Goal: Task Accomplishment & Management: Manage account settings

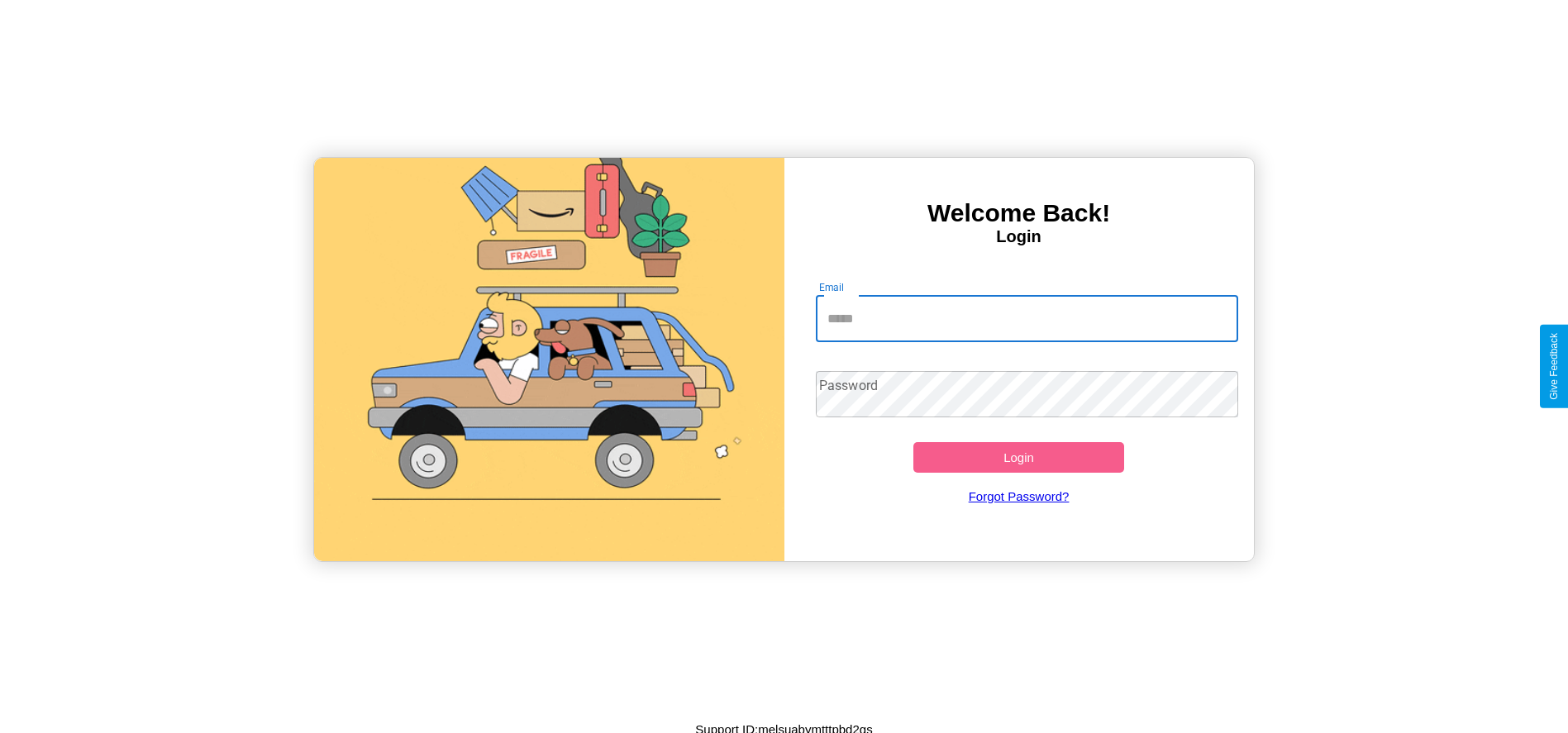
click at [1027, 318] on input "Email" at bounding box center [1027, 318] width 422 height 46
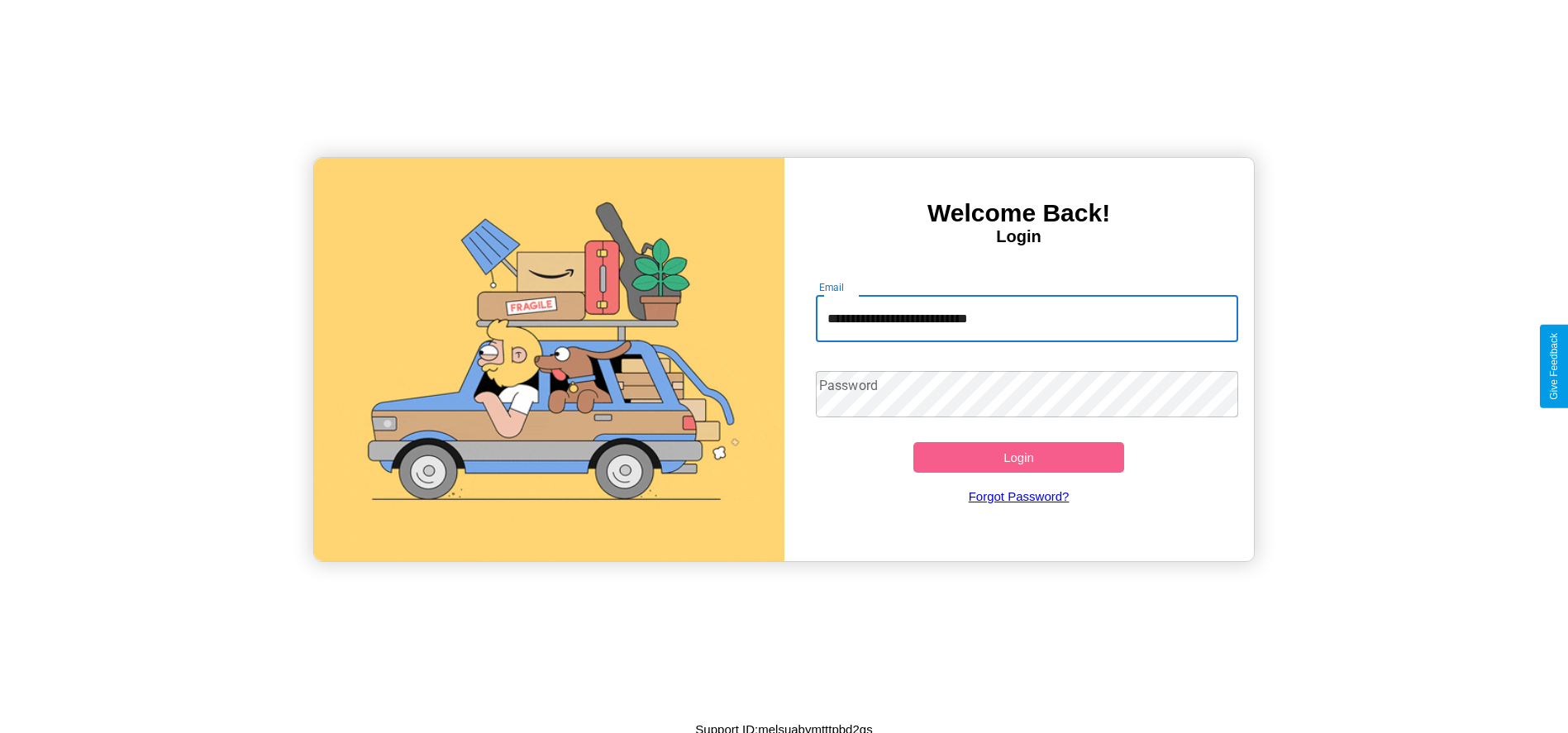
type input "**********"
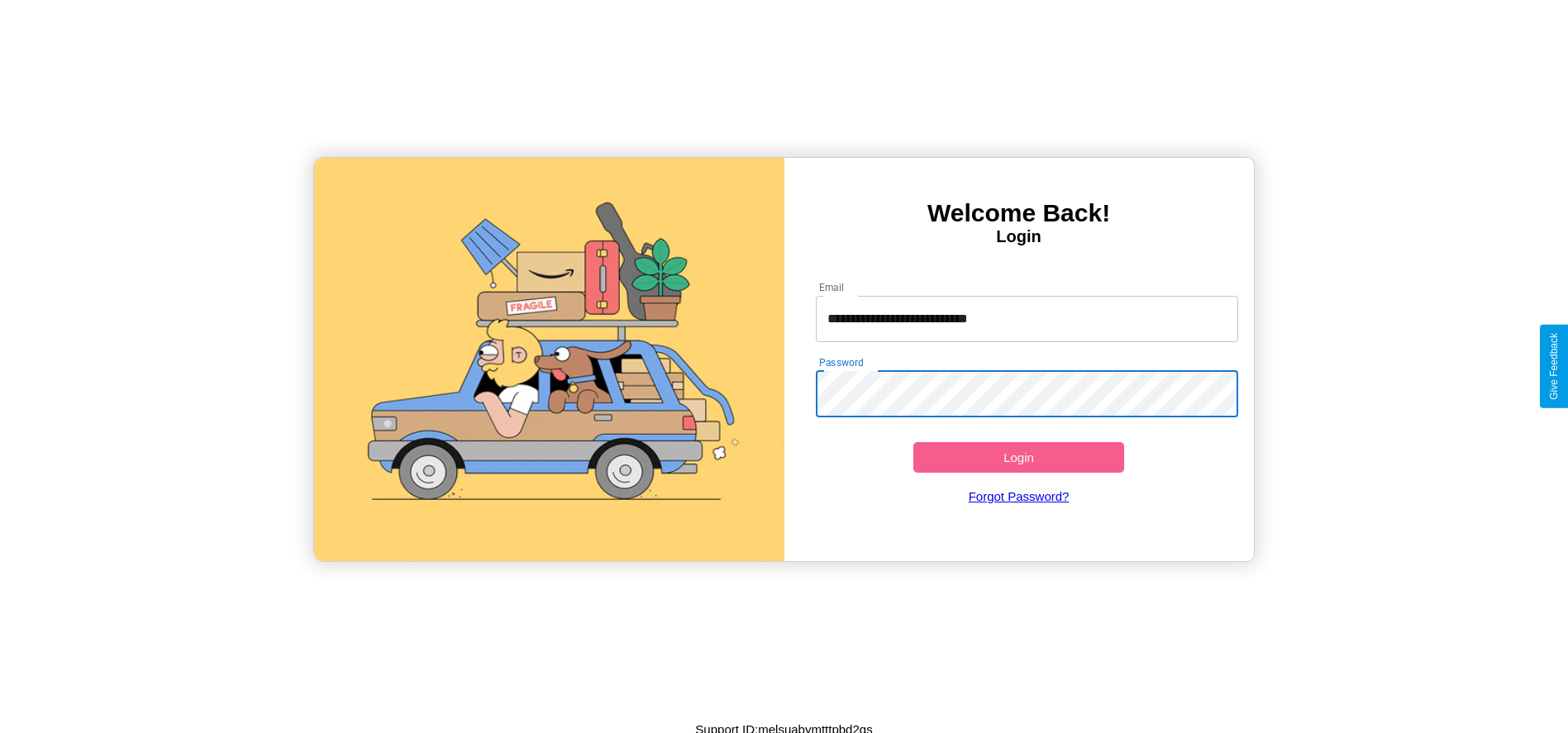
click at [1019, 457] on button "Login" at bounding box center [1019, 457] width 212 height 31
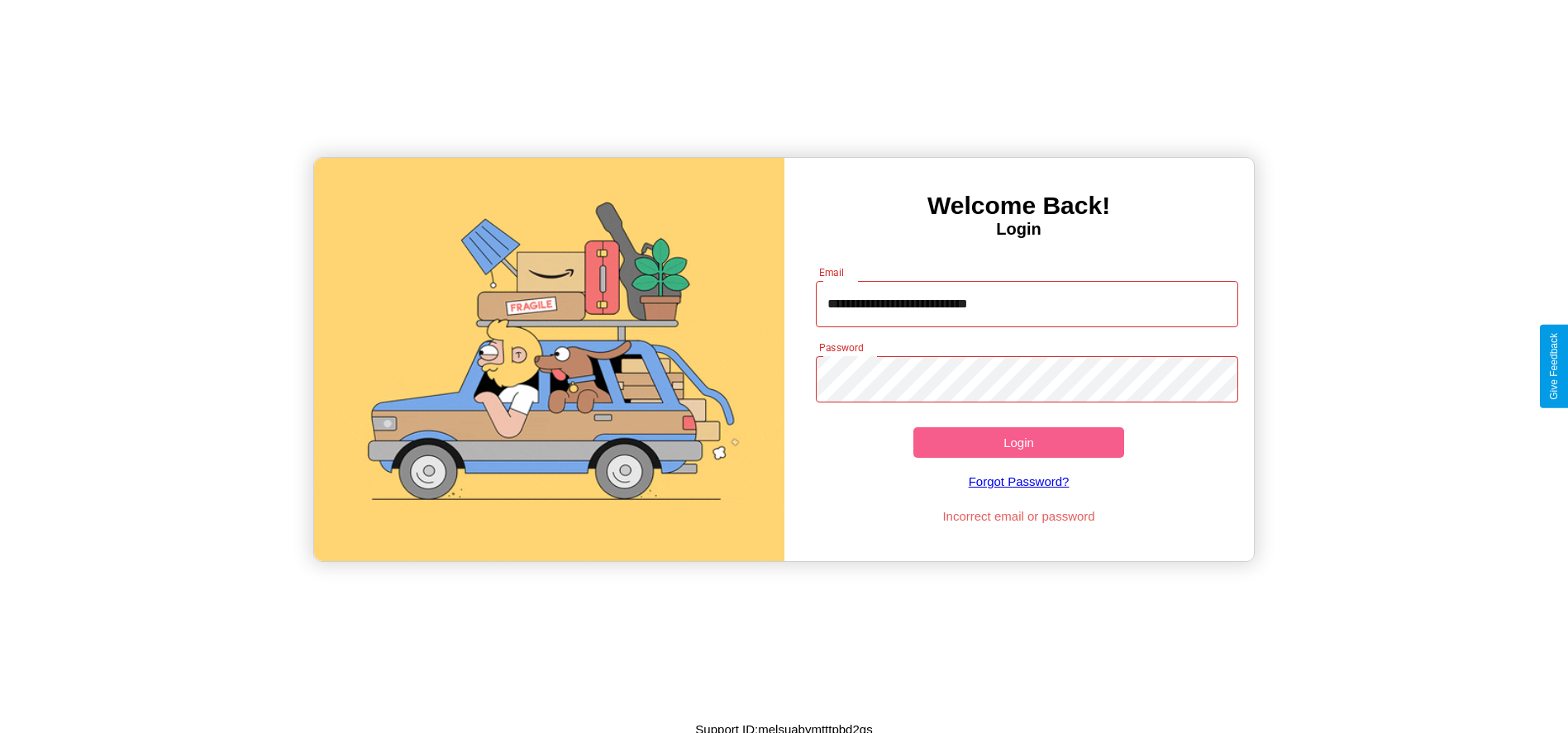
click at [1019, 442] on button "Login" at bounding box center [1019, 443] width 212 height 31
